Goal: Task Accomplishment & Management: Manage account settings

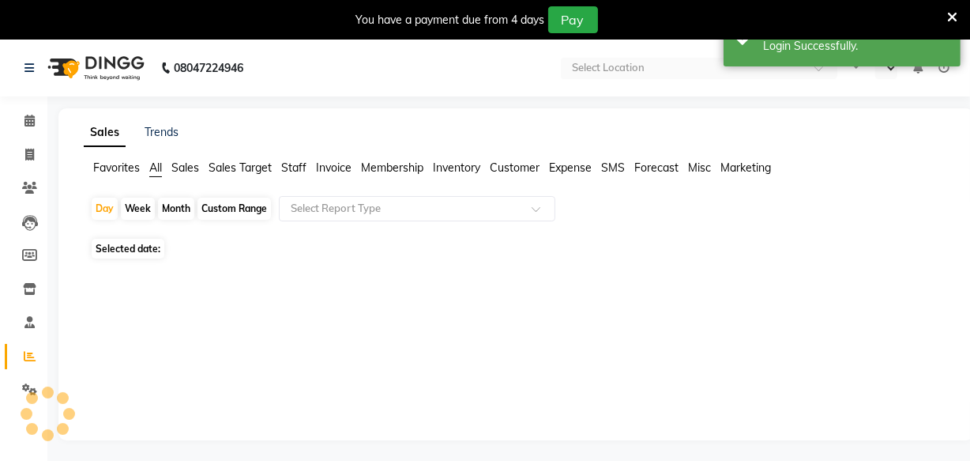
select select "en"
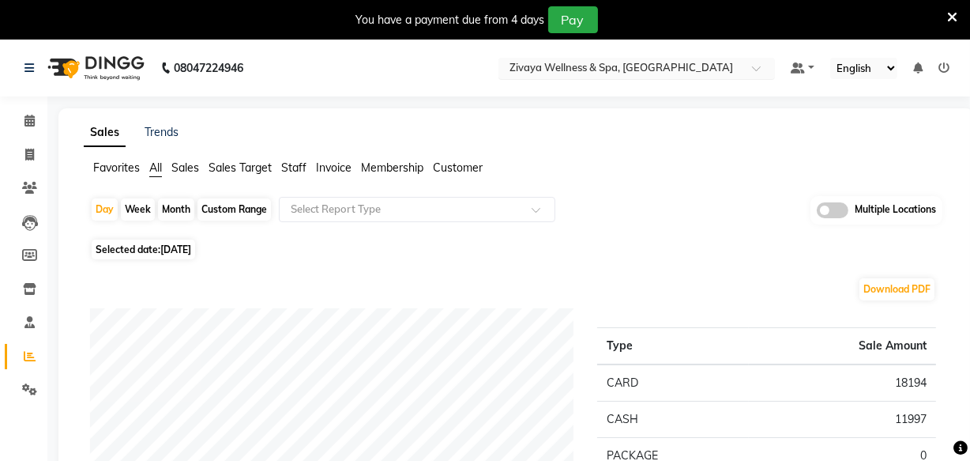
click at [639, 67] on input "text" at bounding box center [621, 70] width 229 height 16
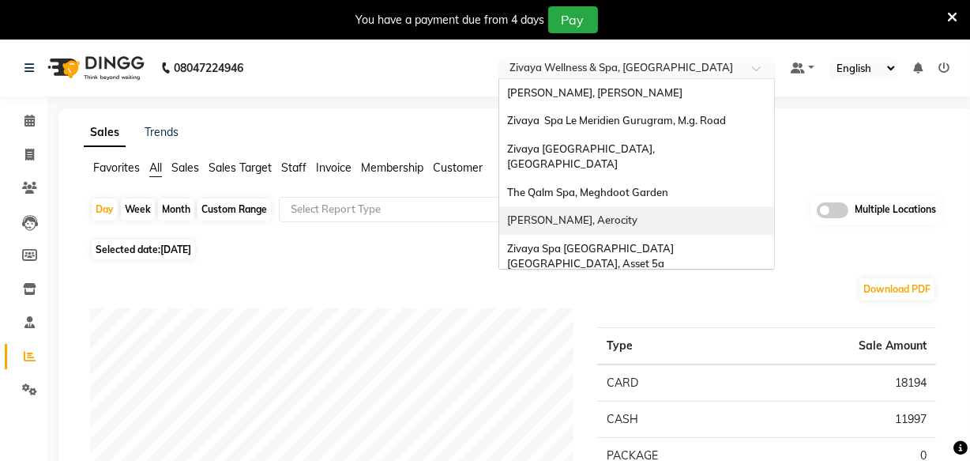
click at [652, 206] on div "[PERSON_NAME], Aerocity" at bounding box center [636, 220] width 275 height 28
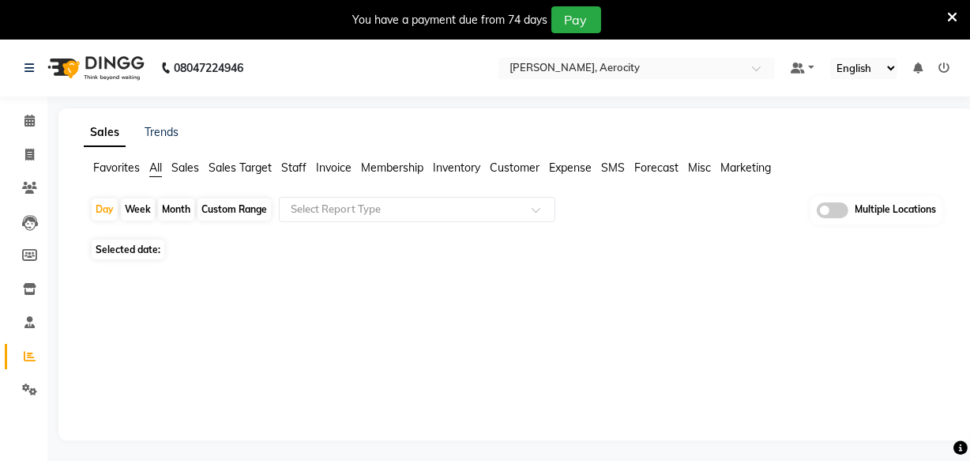
select select "en"
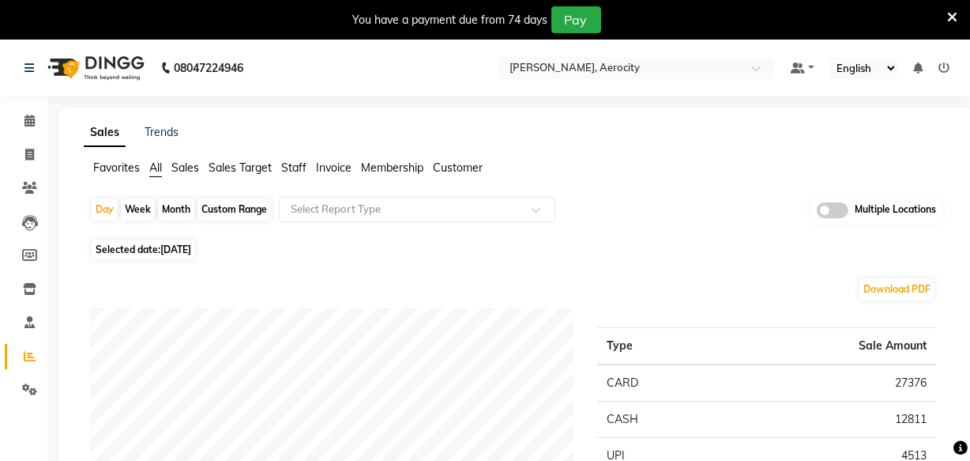
click at [955, 13] on icon at bounding box center [953, 17] width 10 height 14
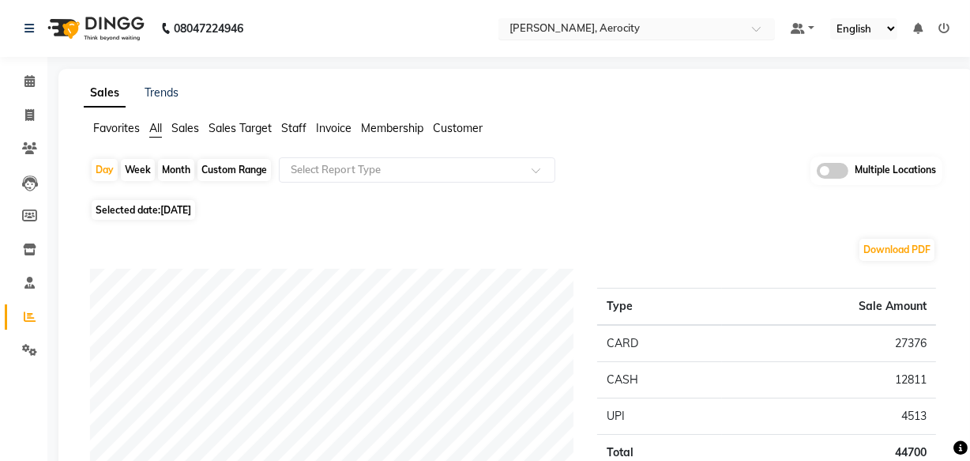
click at [644, 36] on input "text" at bounding box center [621, 30] width 229 height 16
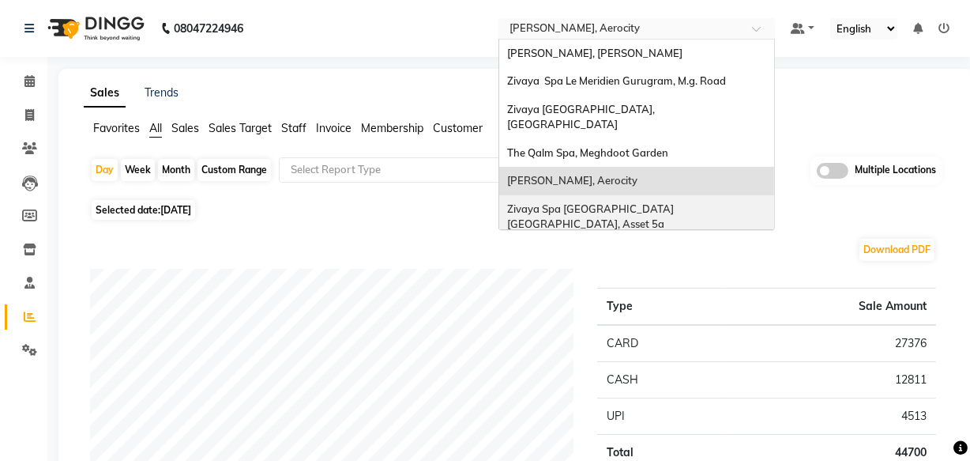
click at [665, 202] on span "Zivaya Spa [GEOGRAPHIC_DATA] [GEOGRAPHIC_DATA], Asset 5a" at bounding box center [591, 216] width 169 height 28
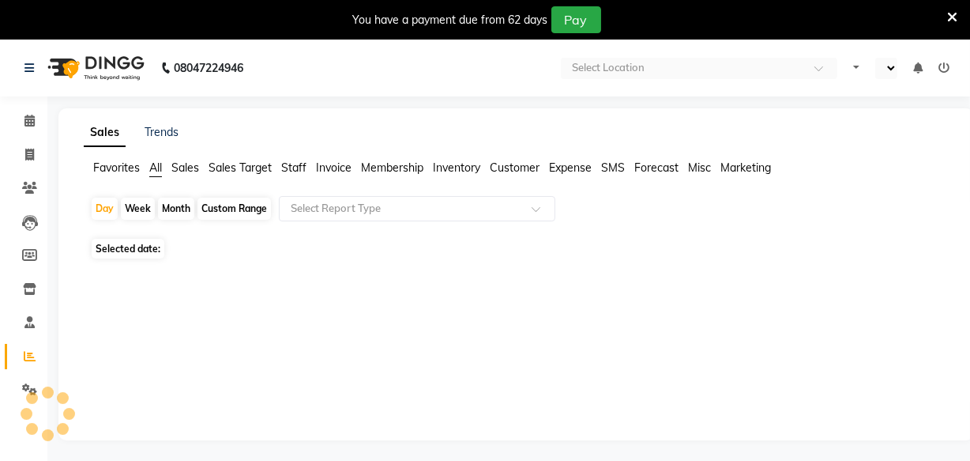
select select "en"
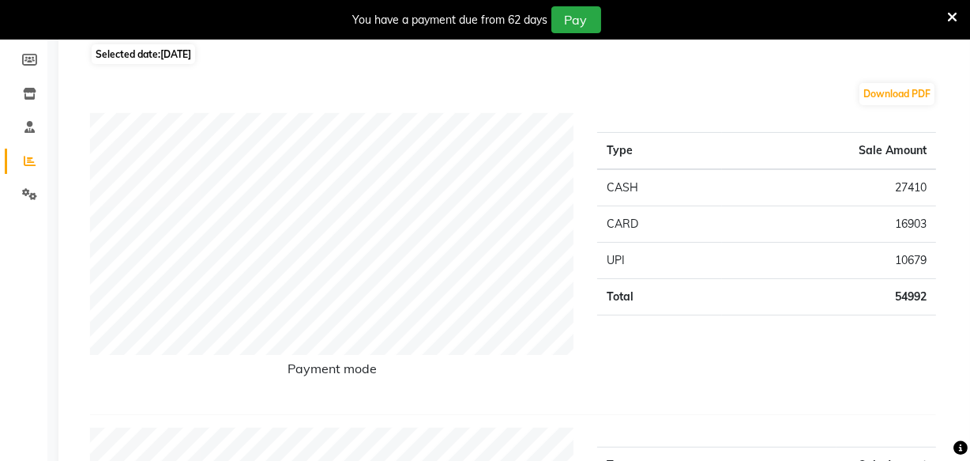
scroll to position [215, 0]
